Goal: Information Seeking & Learning: Learn about a topic

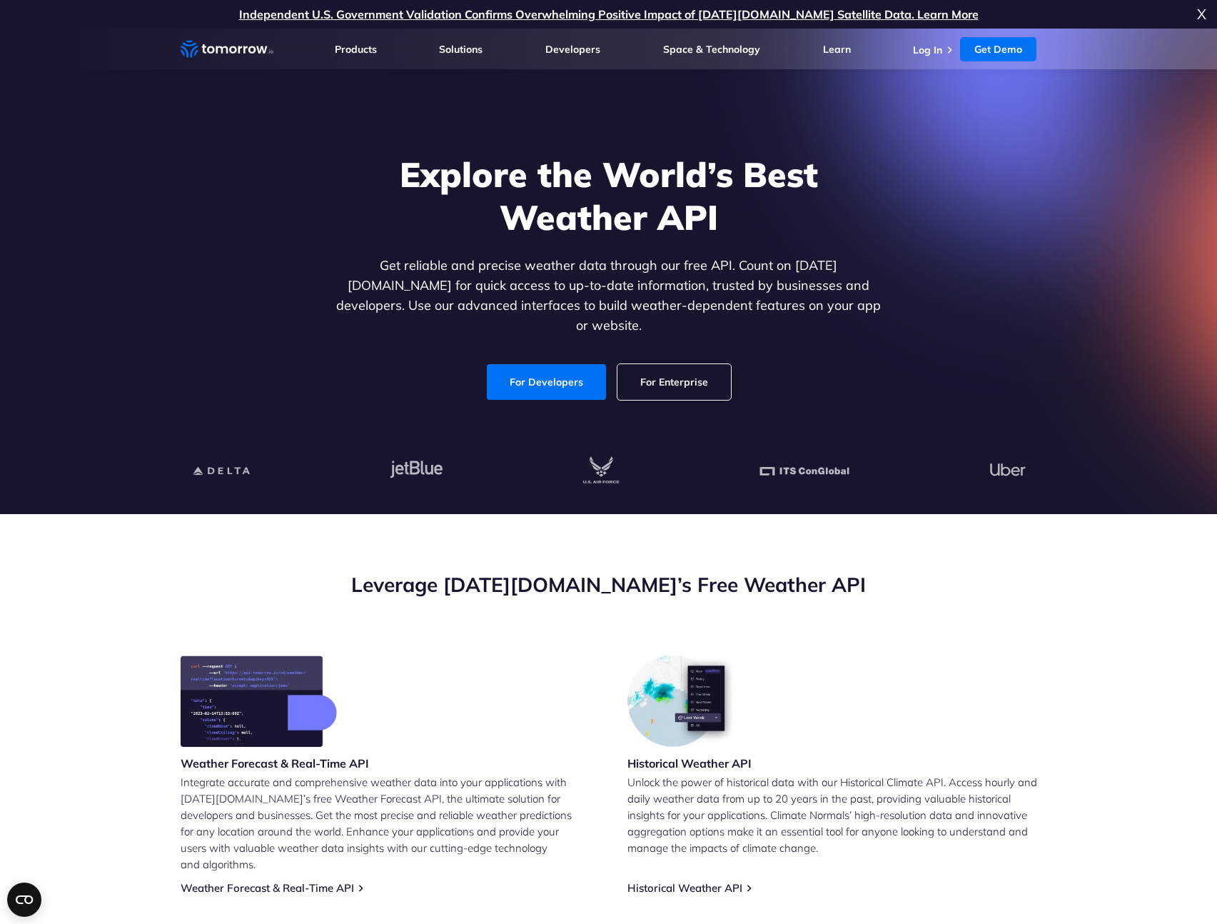
click at [528, 368] on link "For Developers" at bounding box center [546, 382] width 119 height 36
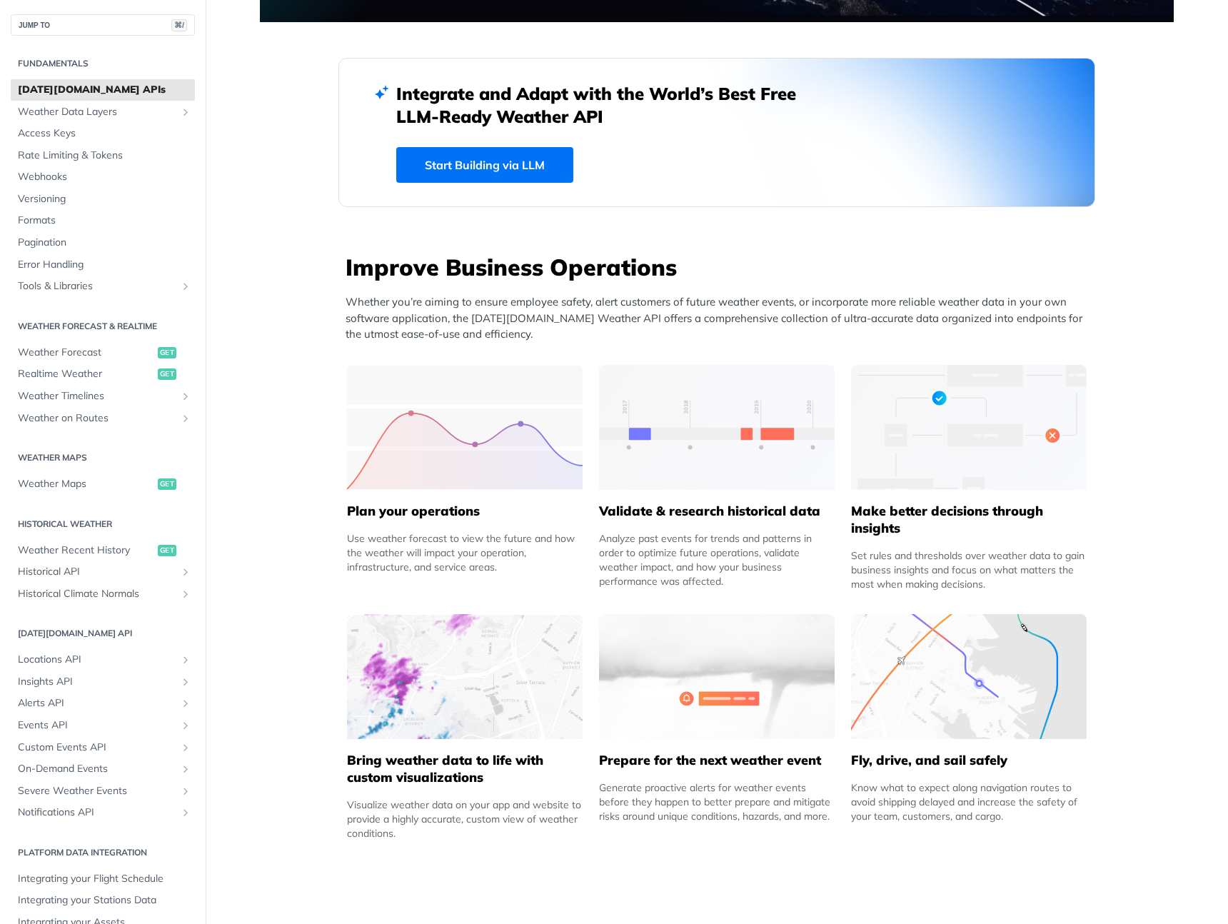
scroll to position [653, 0]
